Goal: Task Accomplishment & Management: Use online tool/utility

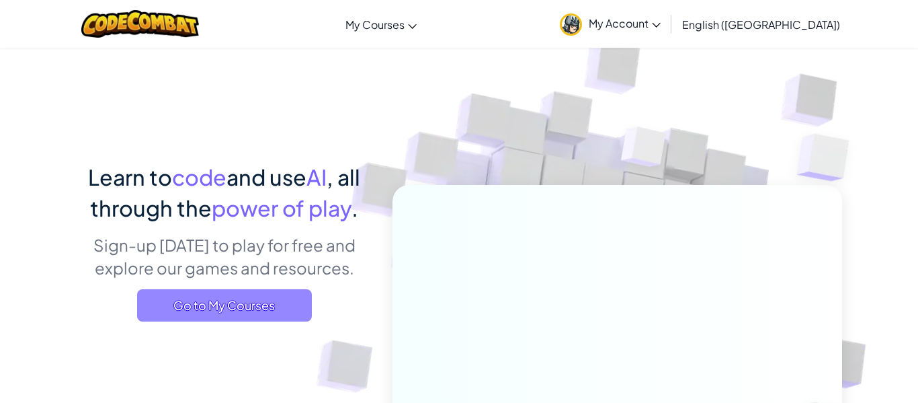
click at [233, 303] on span "Go to My Courses" at bounding box center [224, 305] width 175 height 32
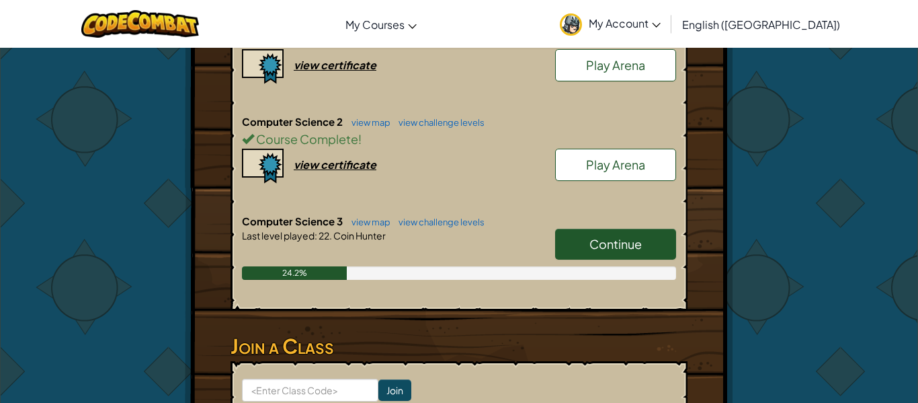
scroll to position [361, 0]
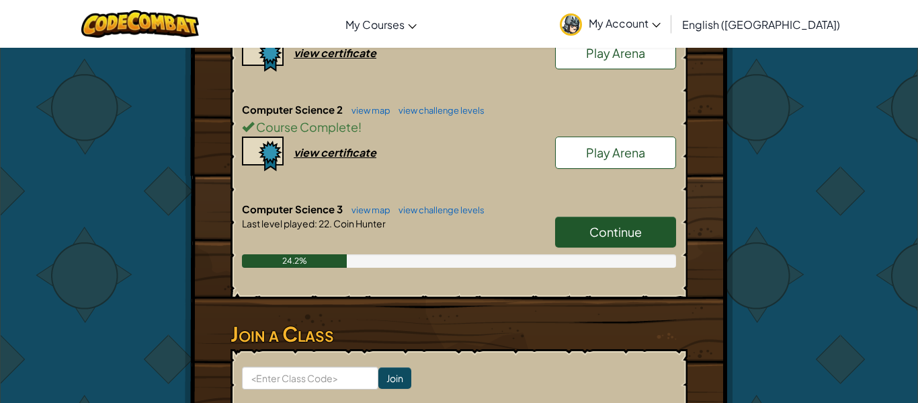
click at [587, 223] on link "Continue" at bounding box center [615, 232] width 121 height 31
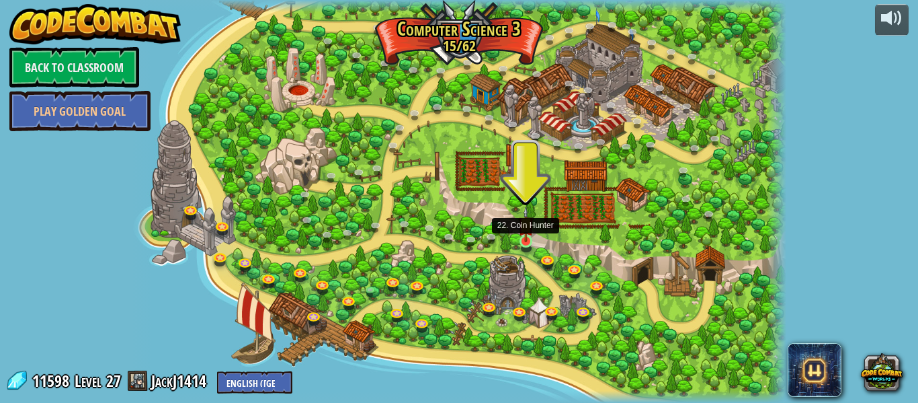
click at [524, 241] on img at bounding box center [525, 224] width 15 height 36
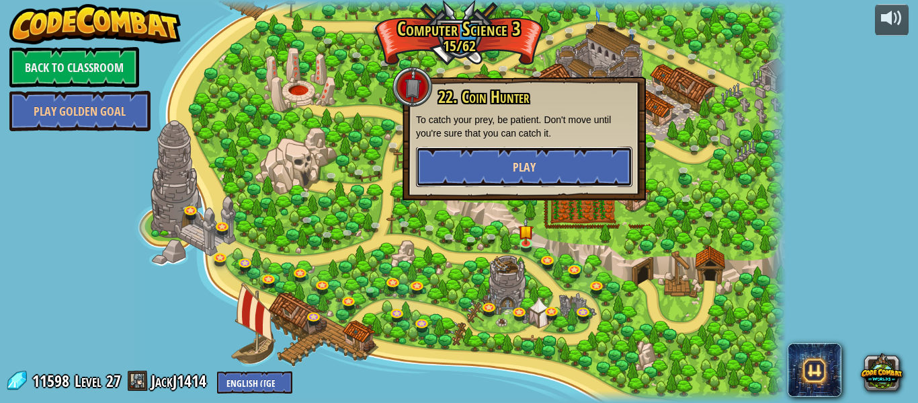
click at [461, 164] on button "Play" at bounding box center [524, 167] width 217 height 40
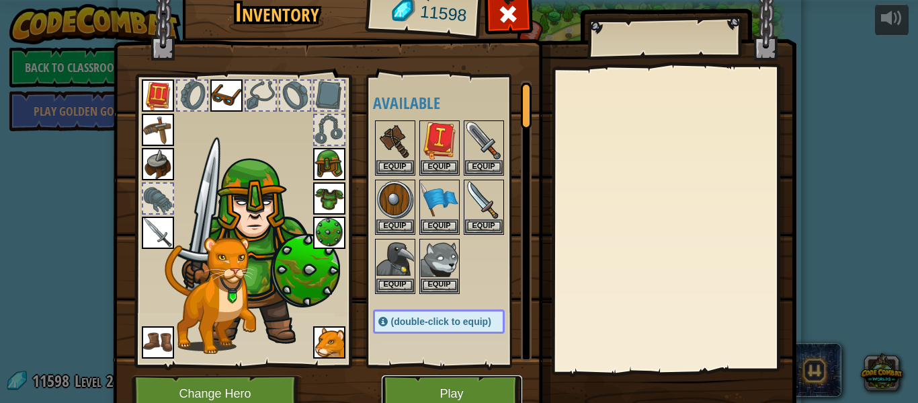
click at [434, 384] on button "Play" at bounding box center [452, 393] width 141 height 37
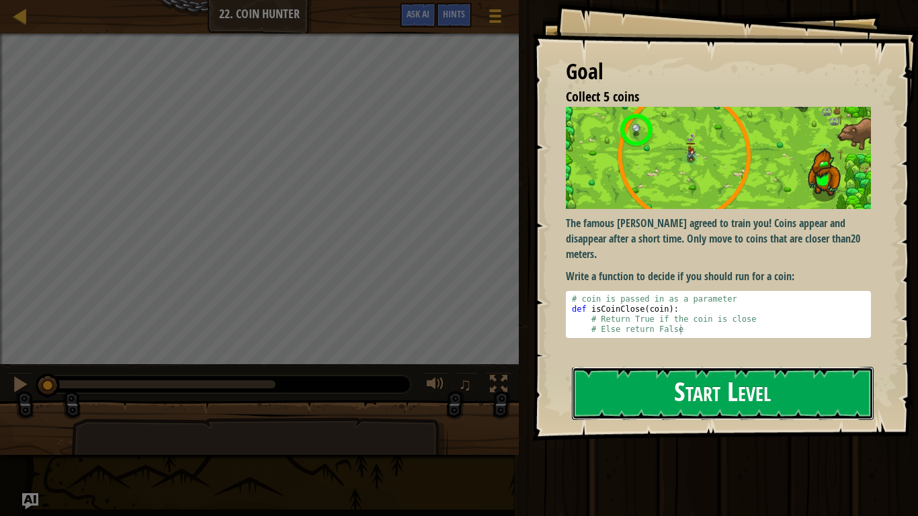
click at [668, 367] on button "Start Level" at bounding box center [723, 393] width 302 height 53
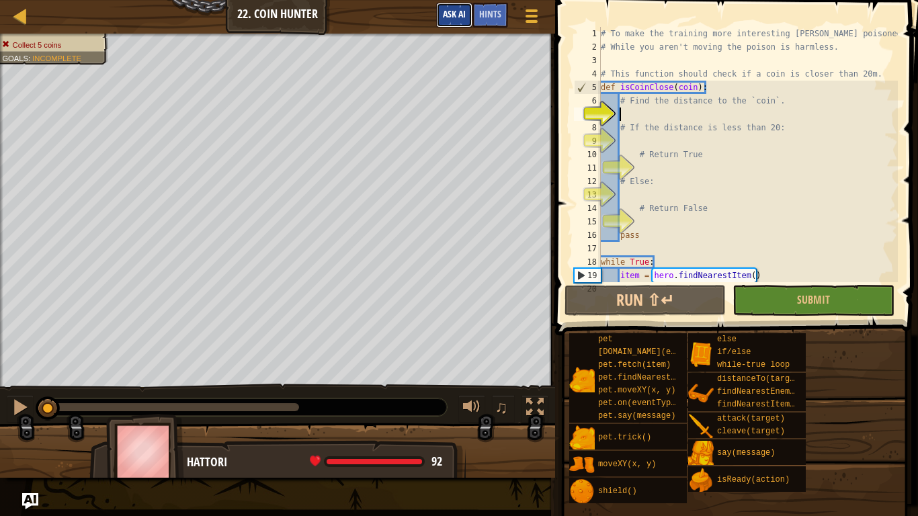
click at [465, 17] on span "Ask AI" at bounding box center [454, 13] width 23 height 13
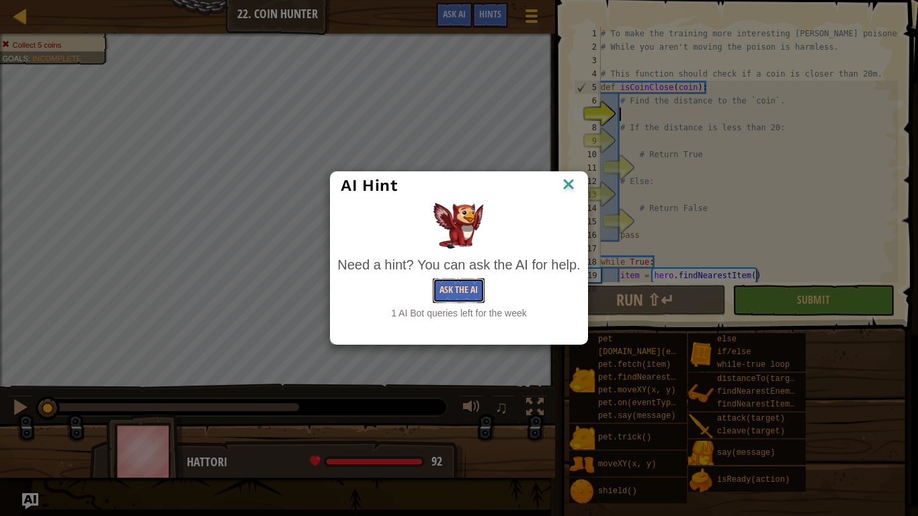
click at [463, 284] on button "Ask the AI" at bounding box center [459, 290] width 52 height 25
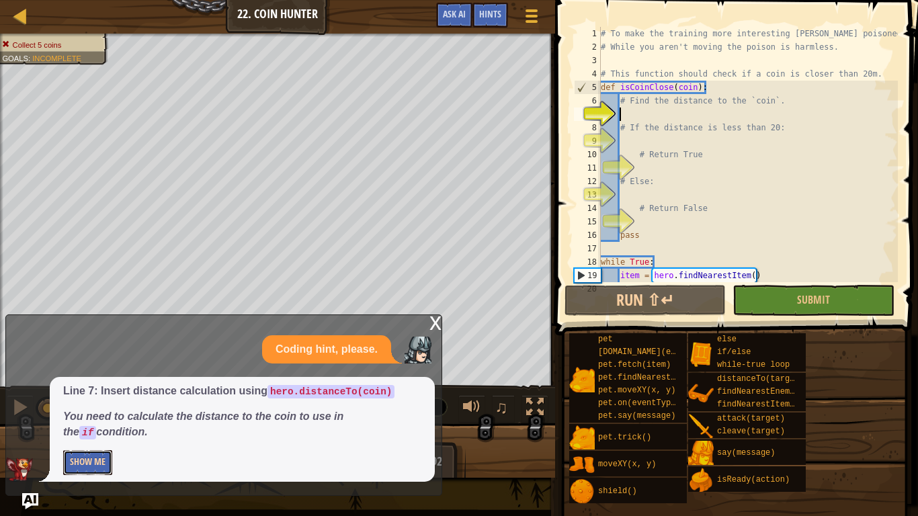
click at [83, 402] on button "Show Me" at bounding box center [87, 463] width 49 height 25
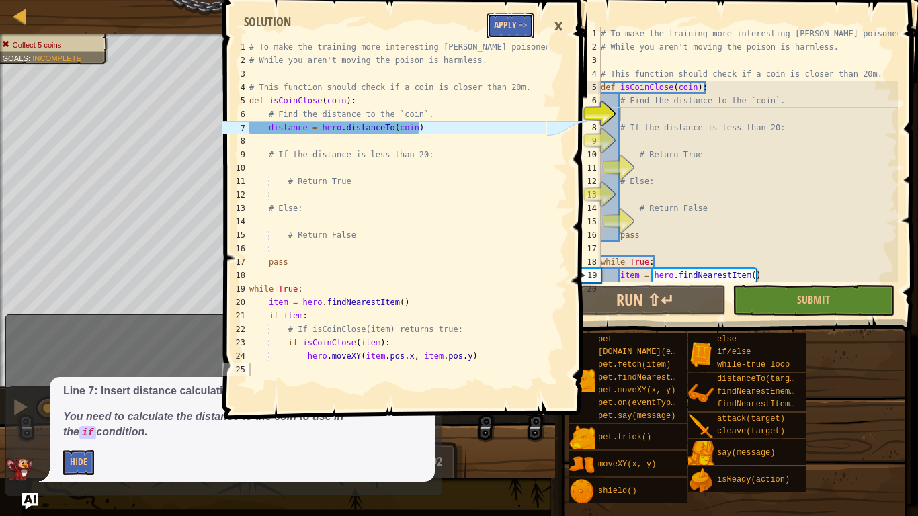
click at [502, 34] on button "Apply =>" at bounding box center [510, 25] width 46 height 25
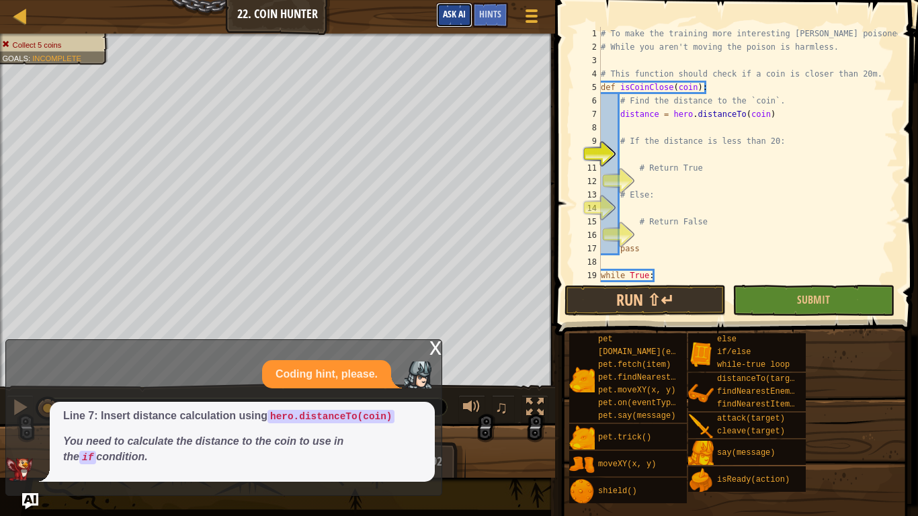
click at [453, 24] on button "Ask AI" at bounding box center [454, 15] width 36 height 25
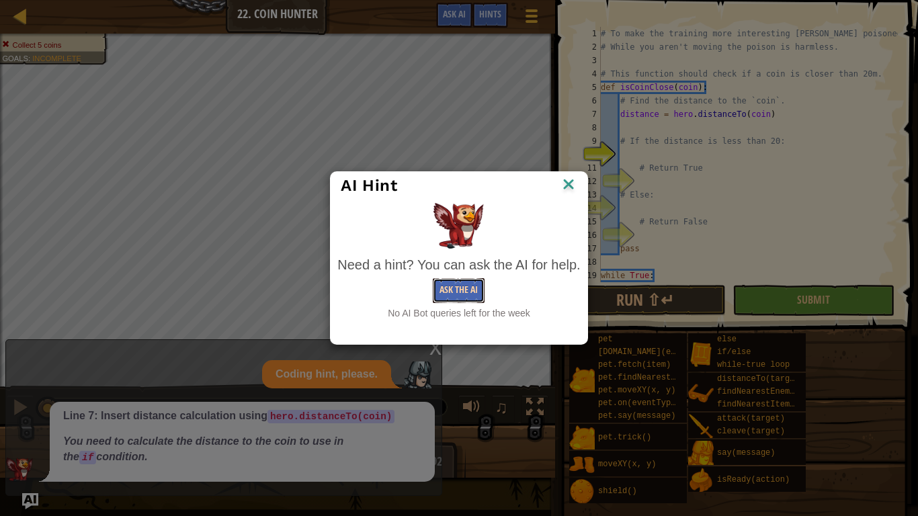
click at [463, 278] on button "Ask the AI" at bounding box center [459, 290] width 52 height 25
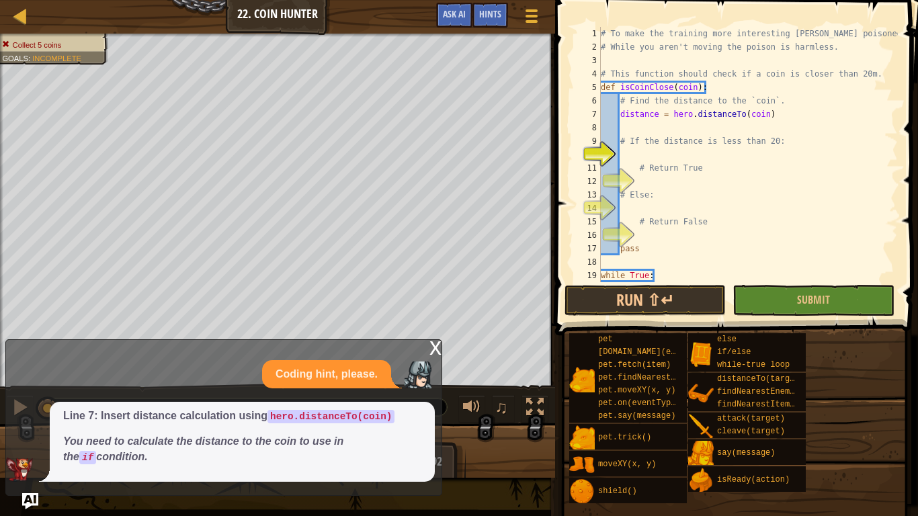
click at [433, 344] on div "x" at bounding box center [436, 346] width 12 height 13
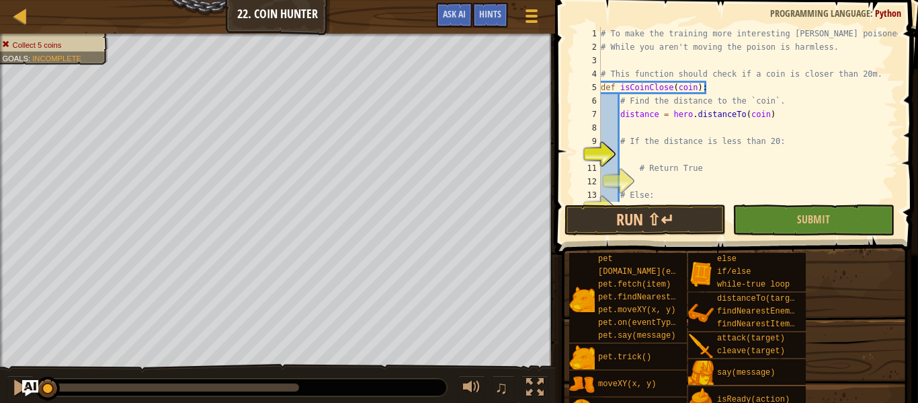
click at [652, 154] on div "# To make the training more interesting [PERSON_NAME] poisoned you. # While you…" at bounding box center [748, 128] width 300 height 202
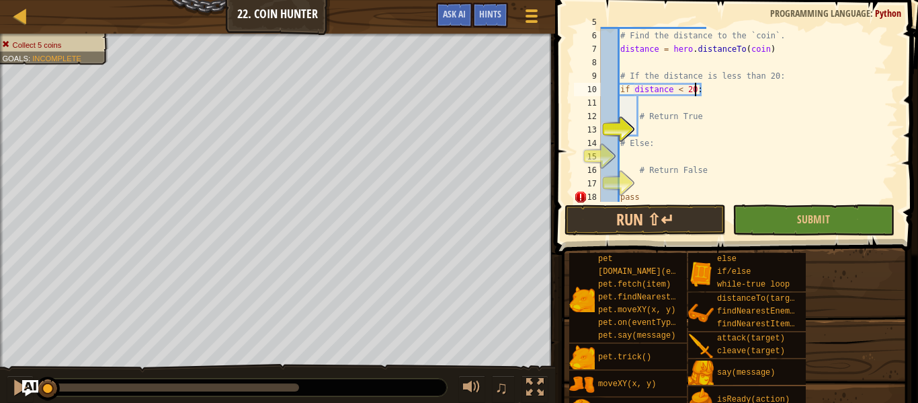
scroll to position [67, 0]
type textarea "if distance < 20:"
click at [651, 122] on div "def isCoinClose ( coin ) : # Find the distance to the `coin`. distance = hero .…" at bounding box center [748, 115] width 300 height 202
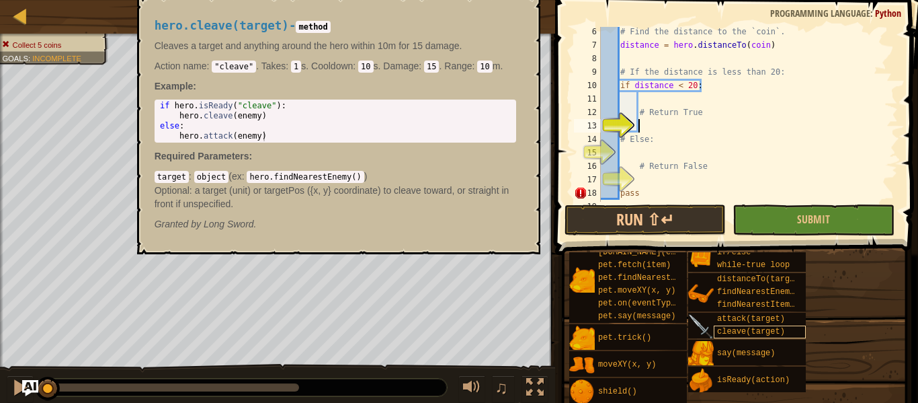
scroll to position [0, 0]
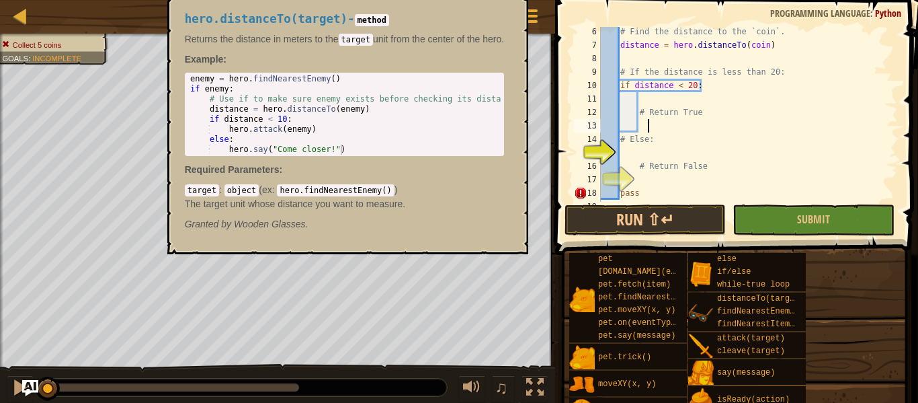
type textarea "x"
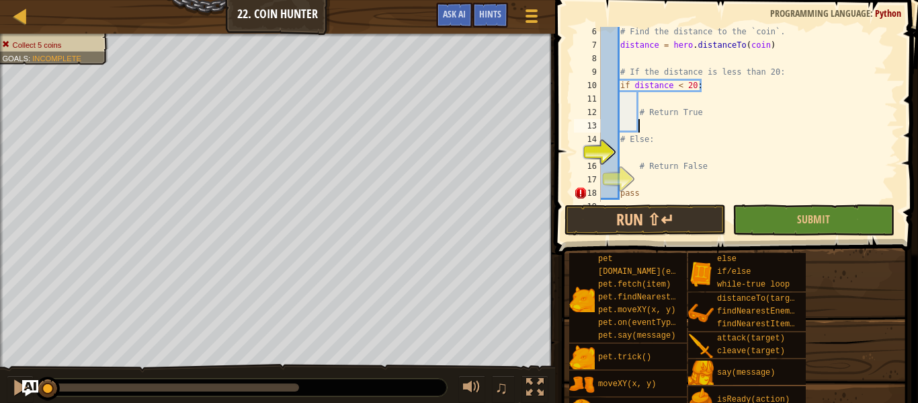
scroll to position [6, 5]
click at [625, 149] on div "# Find the distance to the `coin`. distance = hero . distanceTo ( coin ) # If t…" at bounding box center [748, 126] width 300 height 202
click at [648, 178] on div "# Find the distance to the `coin`. distance = hero . distanceTo ( coin ) # If t…" at bounding box center [748, 126] width 300 height 202
click at [637, 177] on div "# Find the distance to the `coin`. distance = hero . distanceTo ( coin ) # If t…" at bounding box center [748, 126] width 300 height 202
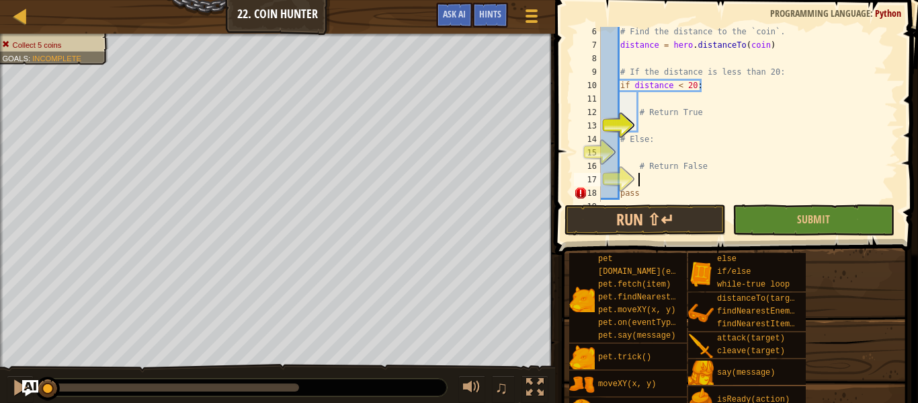
click at [601, 178] on div "17" at bounding box center [587, 179] width 27 height 13
type textarea "pass"
click at [641, 176] on div "# Find the distance to the `coin`. distance = hero . distanceTo ( coin ) # If t…" at bounding box center [748, 126] width 300 height 202
click at [639, 154] on div "# Find the distance to the `coin`. distance = hero . distanceTo ( coin ) # If t…" at bounding box center [748, 126] width 300 height 202
click at [649, 131] on div "# Find the distance to the `coin`. distance = hero . distanceTo ( coin ) # If t…" at bounding box center [748, 126] width 300 height 202
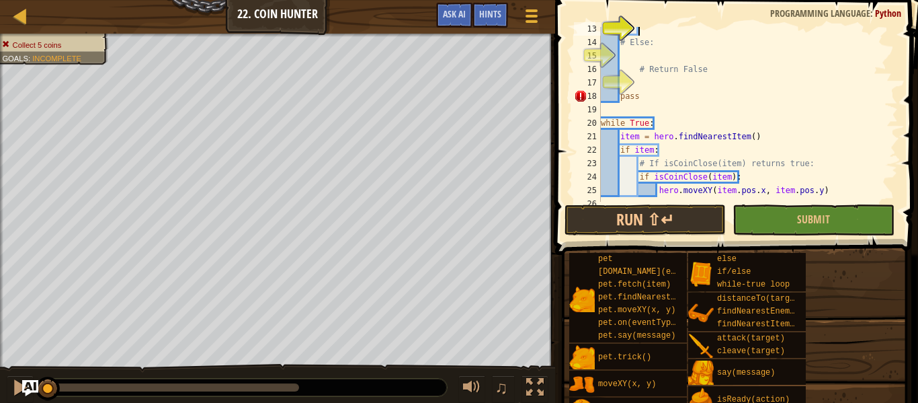
scroll to position [175, 0]
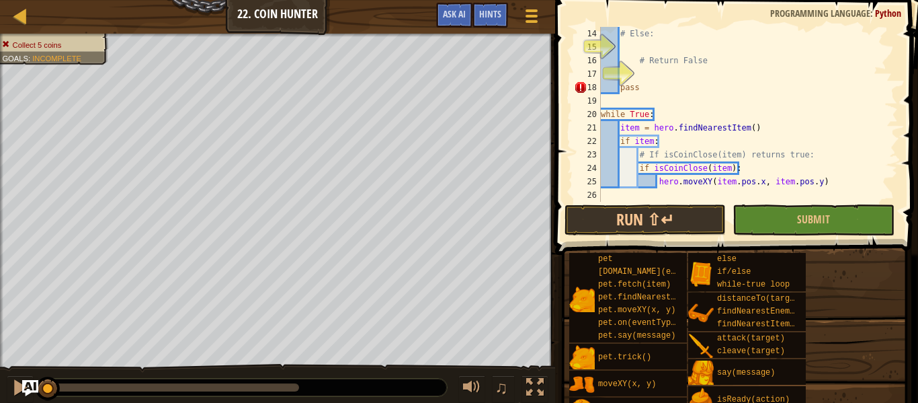
click at [656, 88] on div "# Else: # Return False pass while True : item = hero . findNearestItem ( ) if i…" at bounding box center [748, 128] width 300 height 202
click at [601, 72] on div "17" at bounding box center [587, 73] width 27 height 13
type textarea "pass"
click at [637, 73] on div "# Else: # Return False pass while True : item = hero . findNearestItem ( ) if i…" at bounding box center [748, 128] width 300 height 202
click at [636, 76] on div "# Else: # Return False pass while True : item = hero . findNearestItem ( ) if i…" at bounding box center [748, 128] width 300 height 202
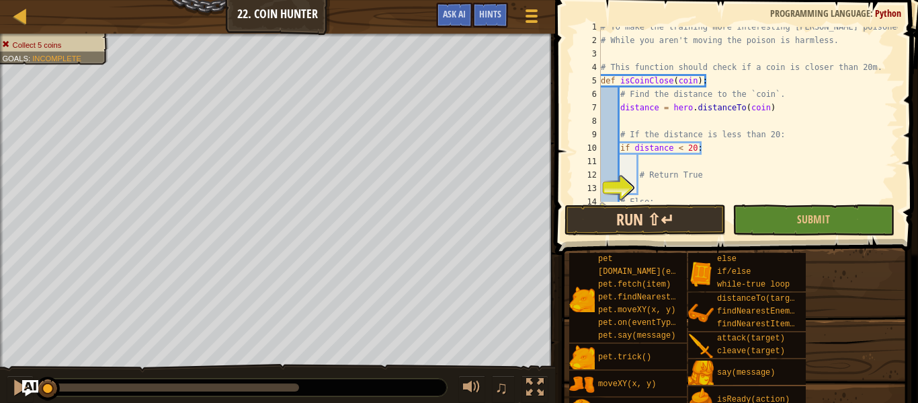
scroll to position [0, 0]
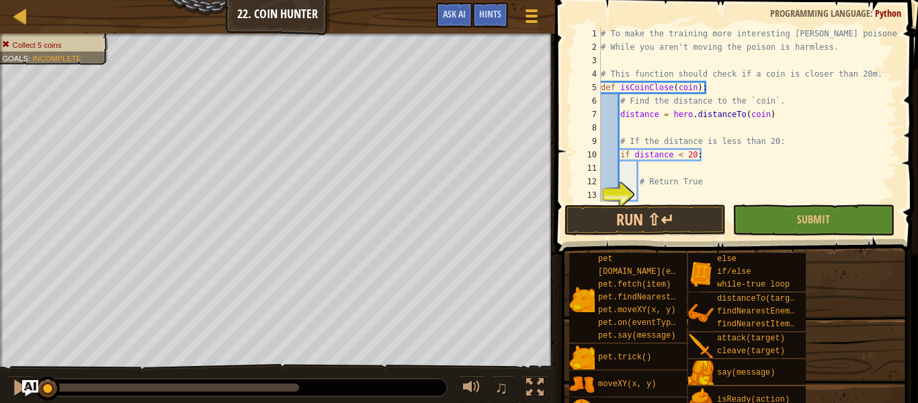
click at [672, 184] on div "# To make the training more interesting [PERSON_NAME] poisoned you. # While you…" at bounding box center [748, 128] width 300 height 202
type textarea "# Return True"
click at [668, 192] on div "# To make the training more interesting [PERSON_NAME] poisoned you. # While you…" at bounding box center [748, 128] width 300 height 202
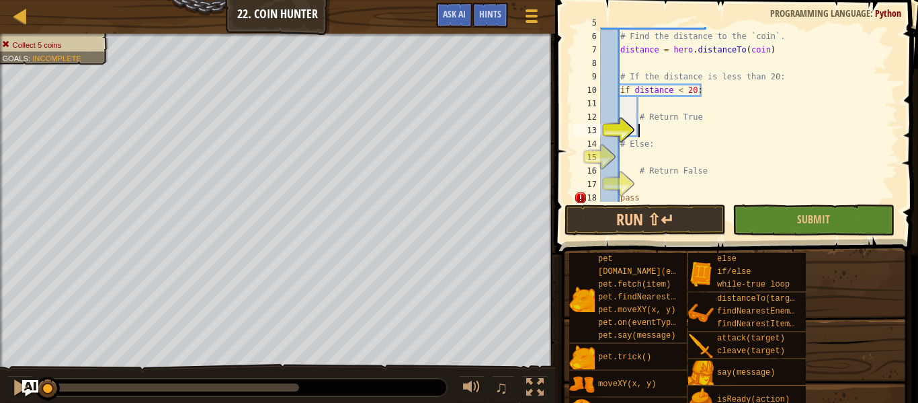
scroll to position [73, 0]
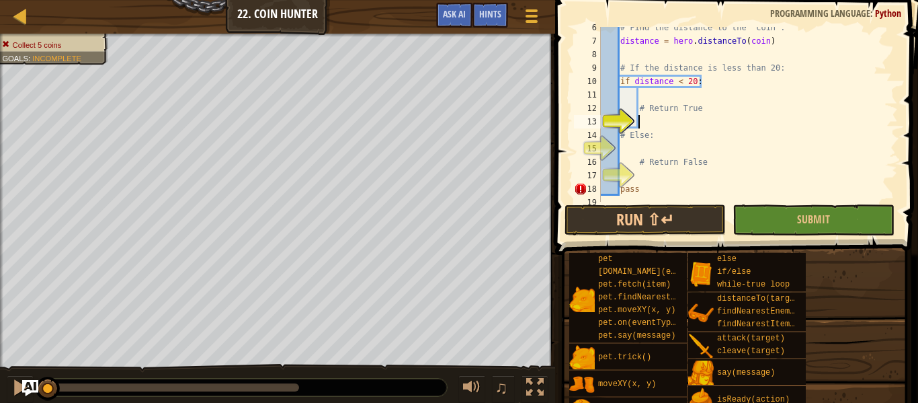
click at [631, 149] on div "# Find the distance to the `coin`. distance = hero . distanceTo ( coin ) # If t…" at bounding box center [748, 122] width 300 height 202
click at [637, 173] on div "# Find the distance to the `coin`. distance = hero . distanceTo ( coin ) # If t…" at bounding box center [748, 122] width 300 height 202
click at [657, 122] on div "# Find the distance to the `coin`. distance = hero . distanceTo ( coin ) # If t…" at bounding box center [748, 122] width 300 height 202
type textarea "````````````````````````````````````````````"
